Goal: Task Accomplishment & Management: Use online tool/utility

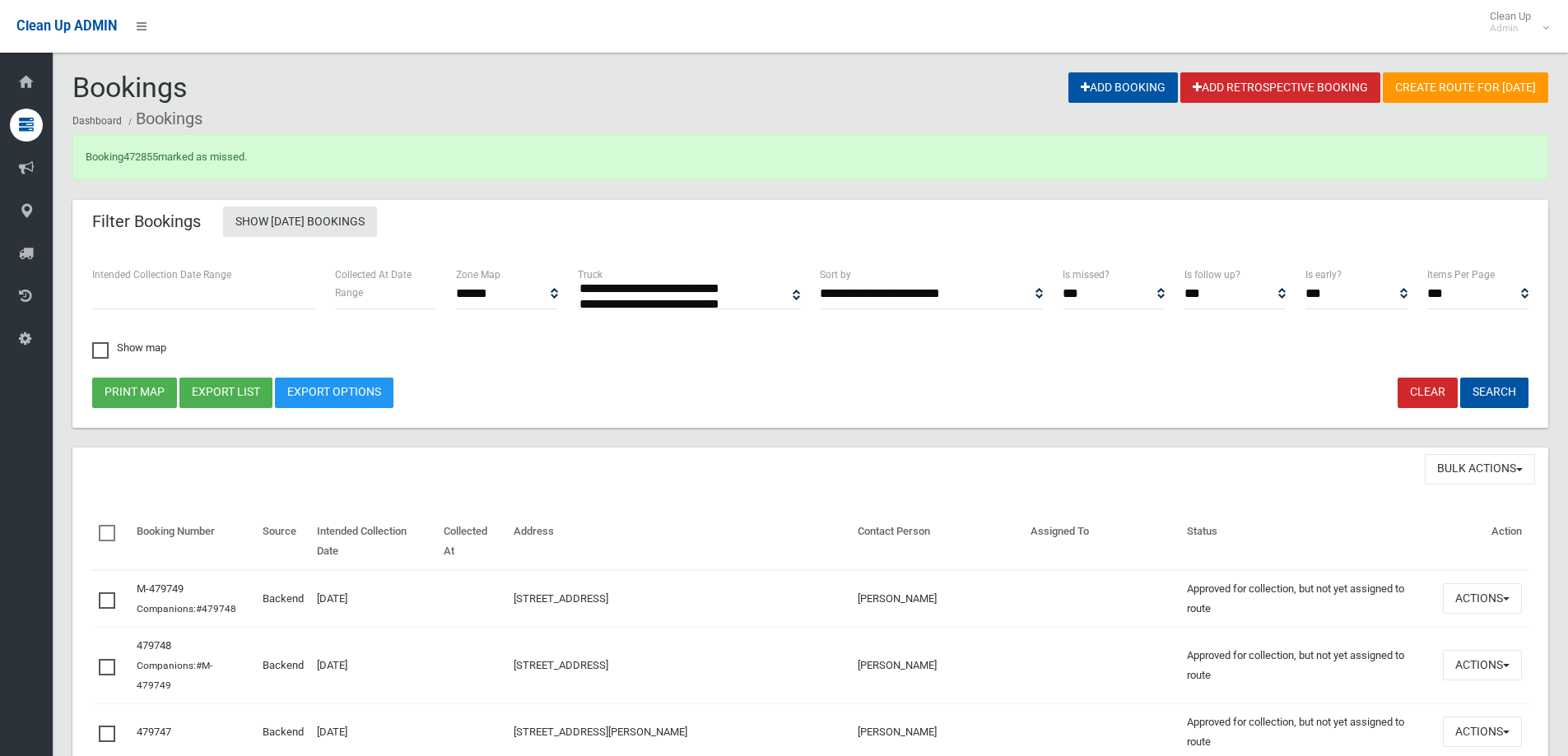
select select
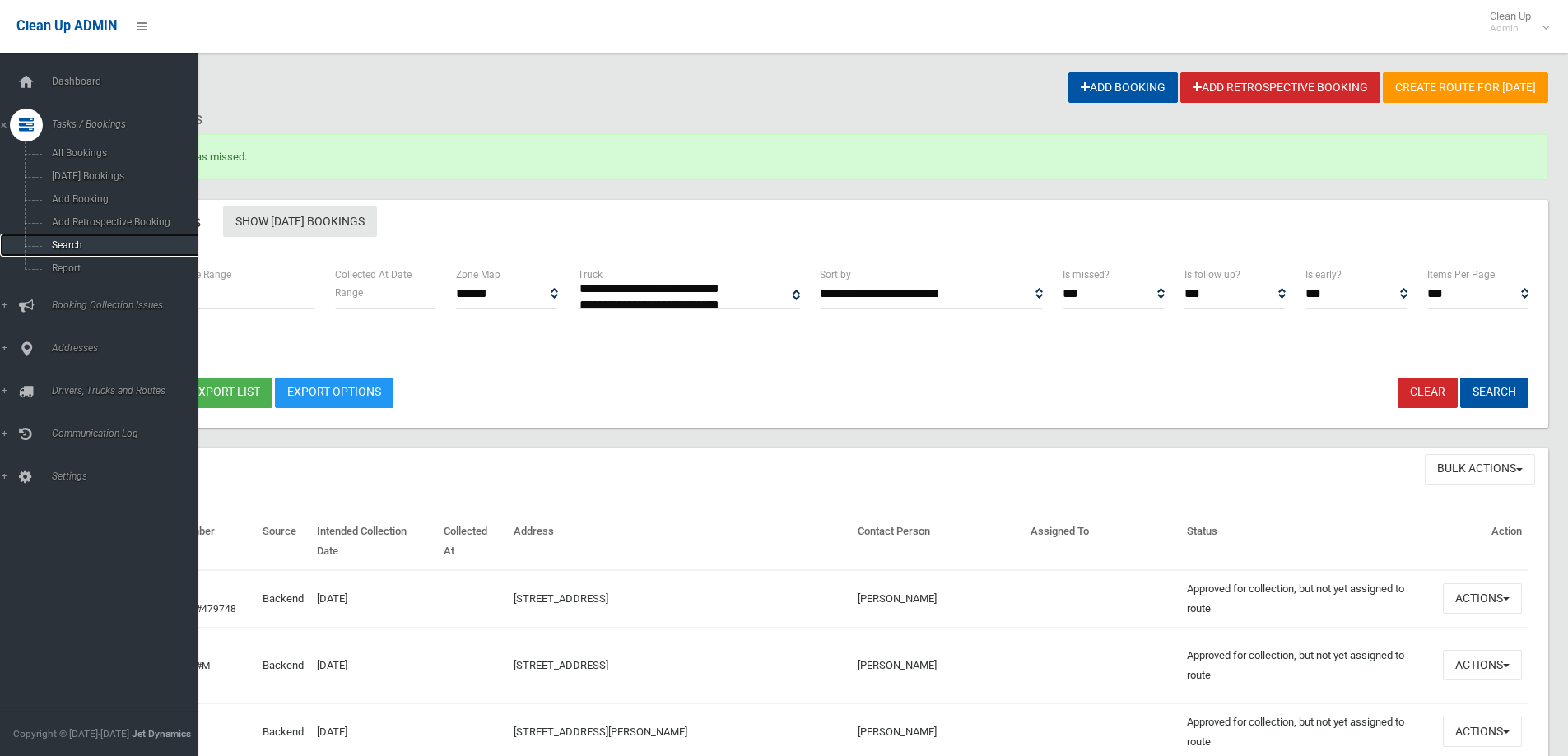
click at [43, 238] on link "Search" at bounding box center [105, 245] width 210 height 23
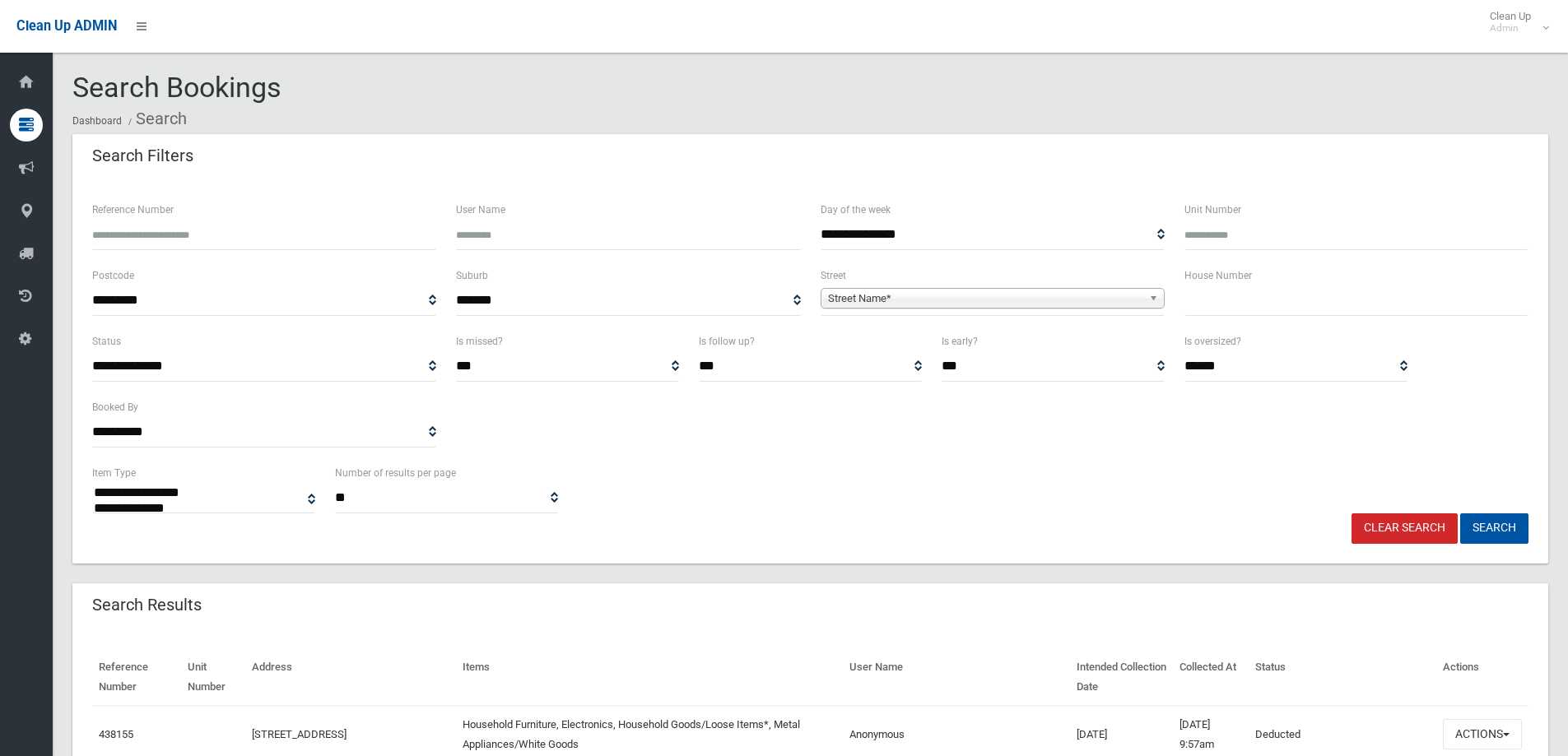
select select
click at [1252, 311] on input "text" at bounding box center [1356, 301] width 344 height 31
type input "**"
click at [991, 305] on span "Street Name*" at bounding box center [985, 298] width 315 height 19
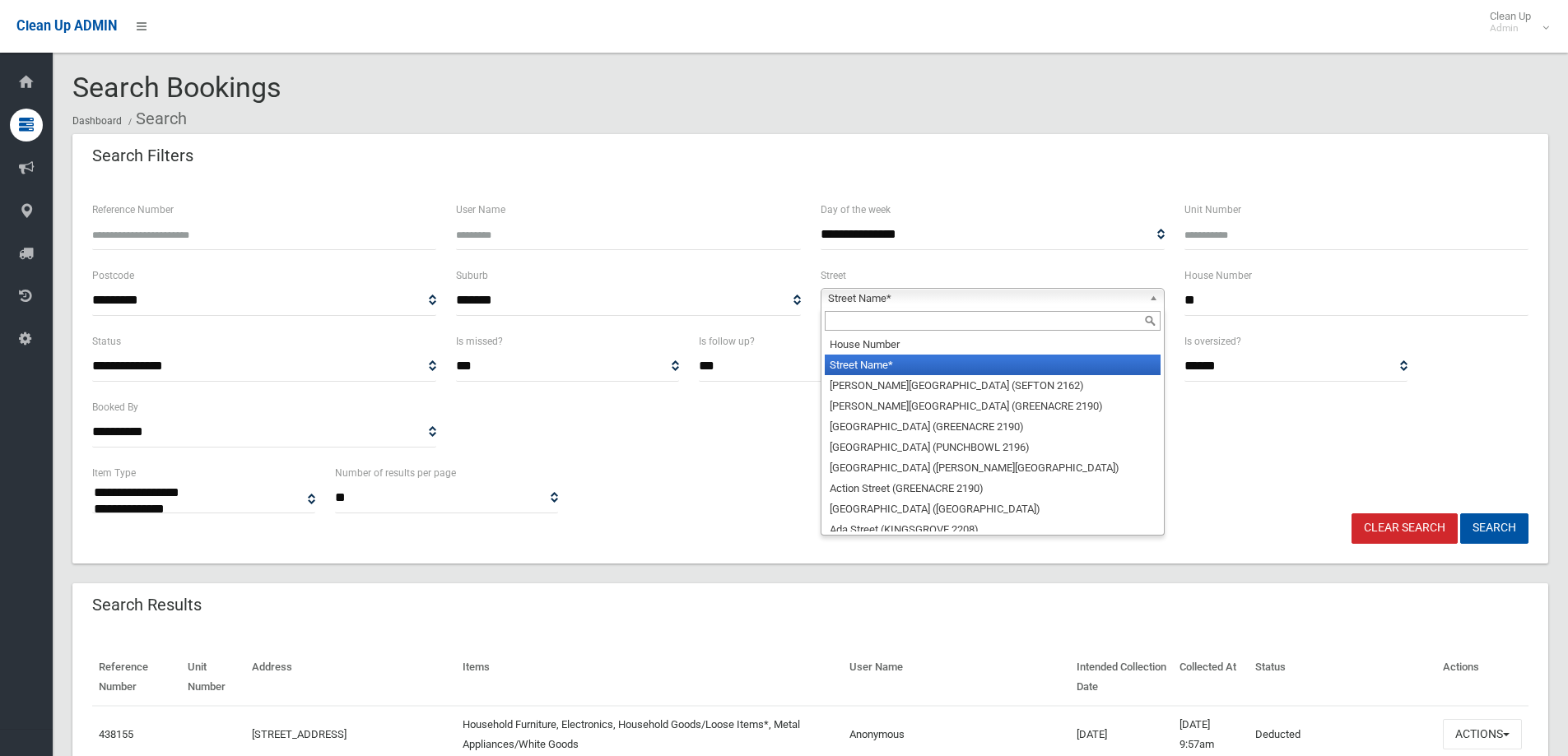
click at [994, 329] on input "text" at bounding box center [993, 320] width 336 height 19
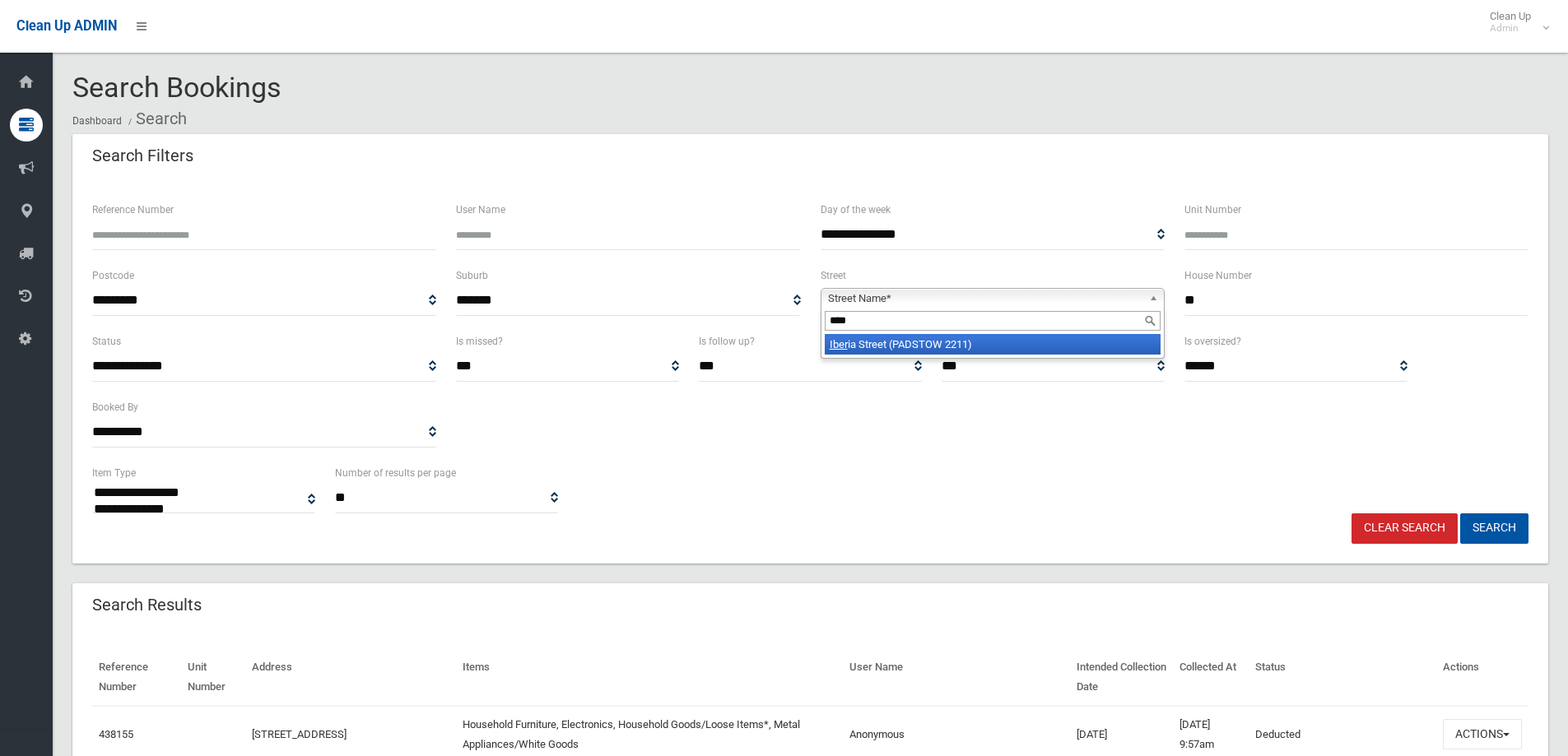
type input "****"
click at [1001, 355] on li "Iber ia Street (PADSTOW 2211)" at bounding box center [993, 343] width 336 height 20
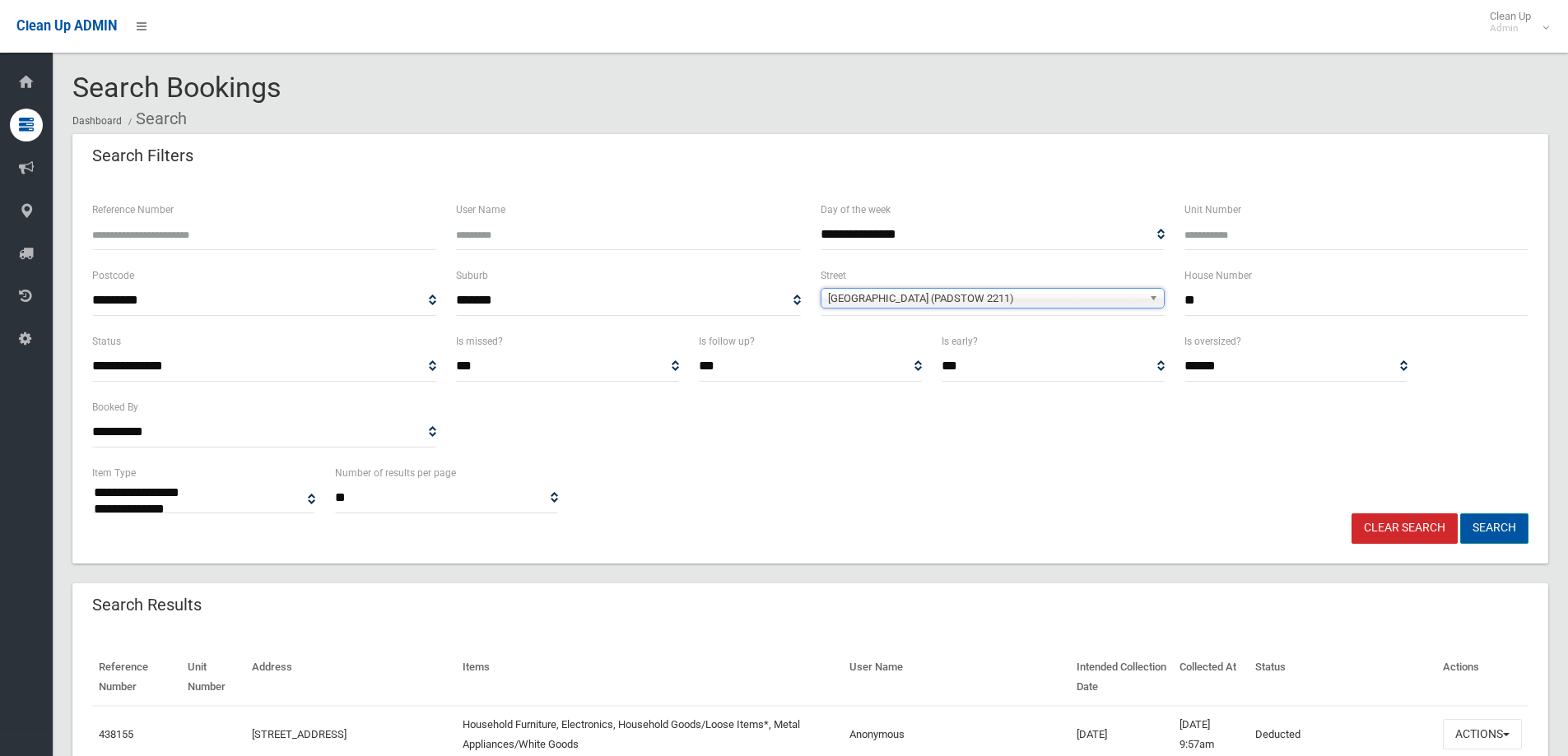
click at [1480, 528] on button "Search" at bounding box center [1494, 528] width 69 height 31
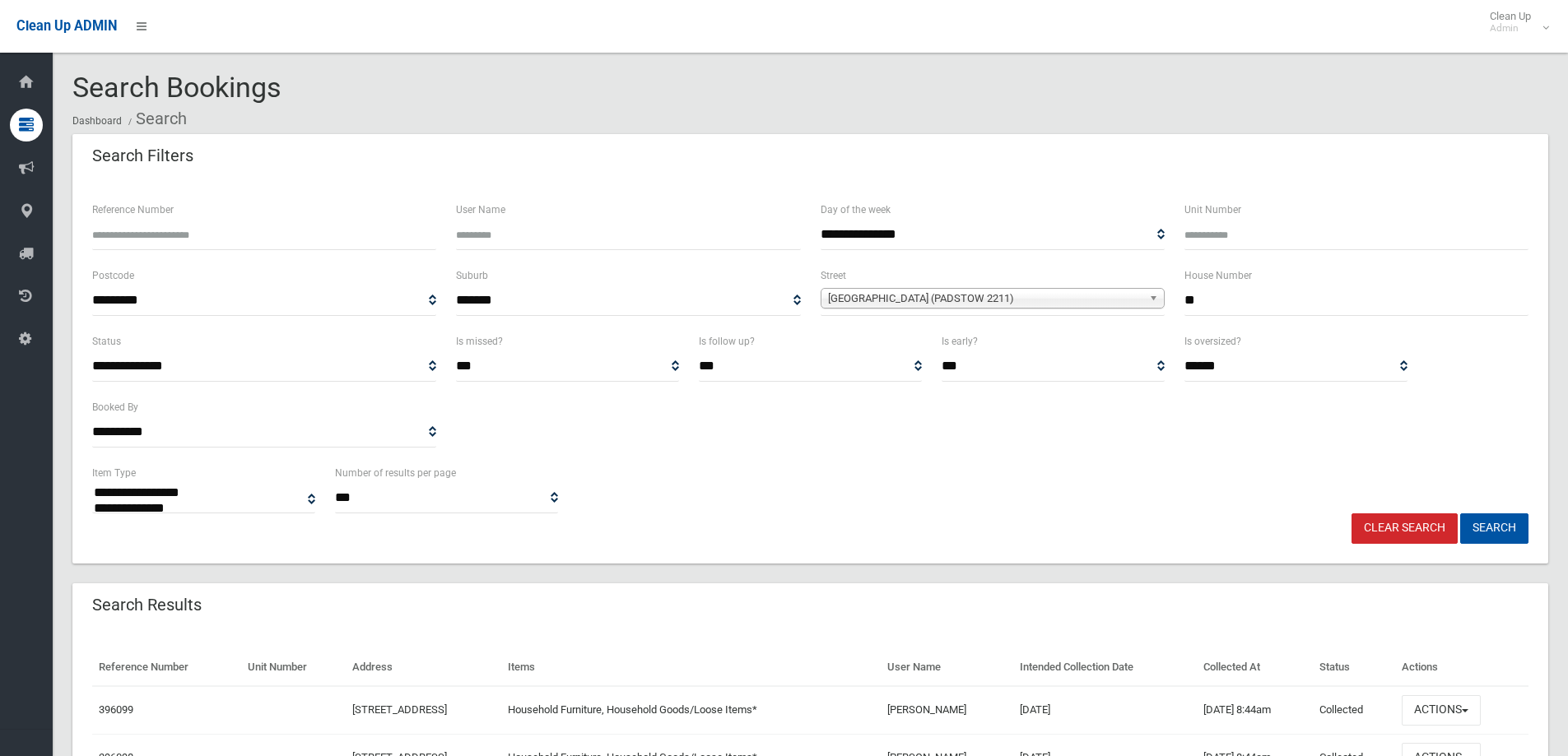
select select
click at [1484, 532] on button "Search" at bounding box center [1494, 528] width 69 height 31
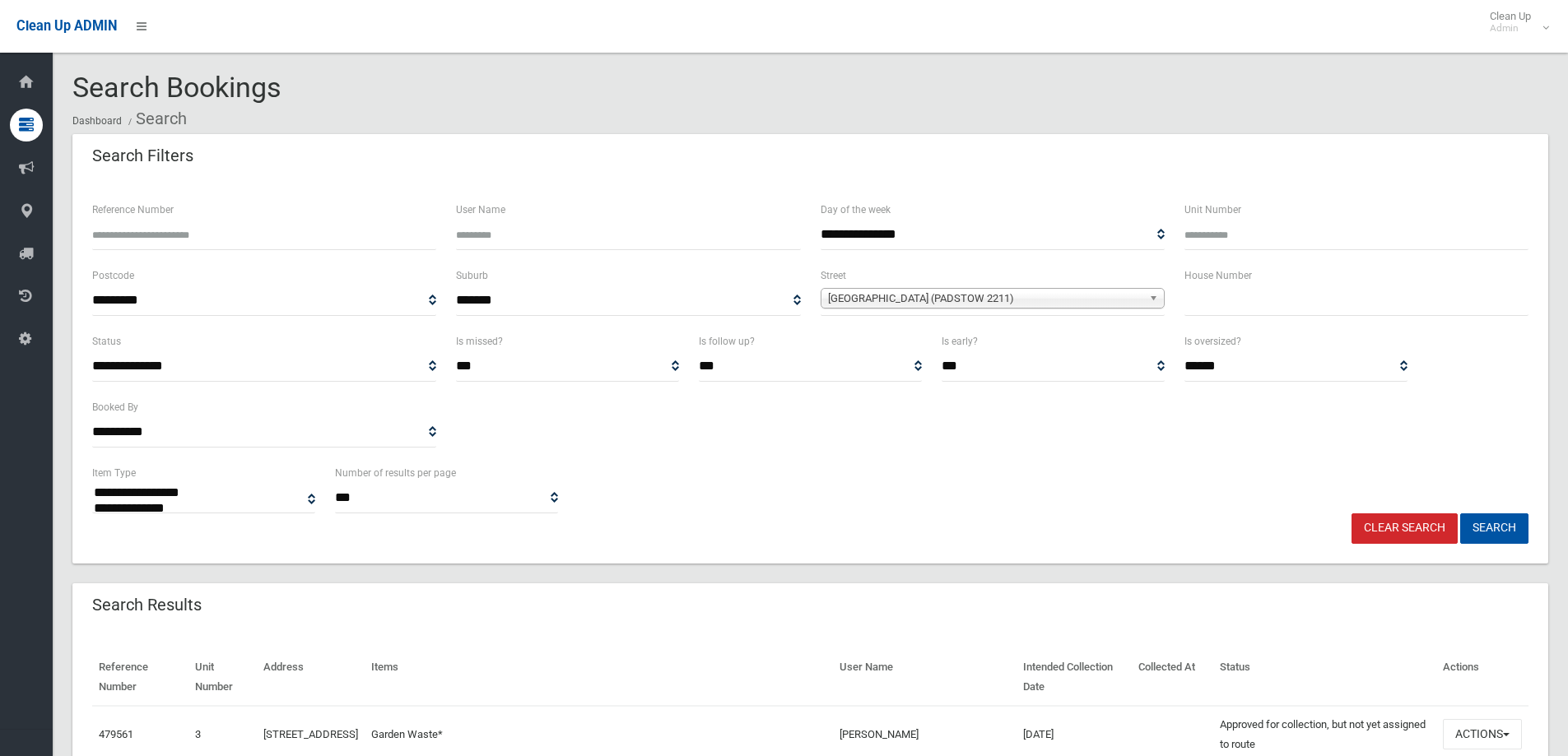
select select
